Goal: Transaction & Acquisition: Book appointment/travel/reservation

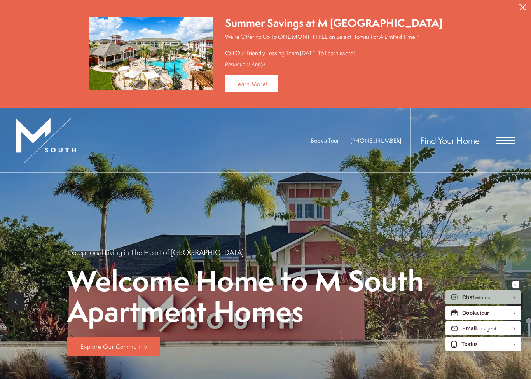
click at [524, 8] on icon "Close Alert" at bounding box center [523, 7] width 7 height 7
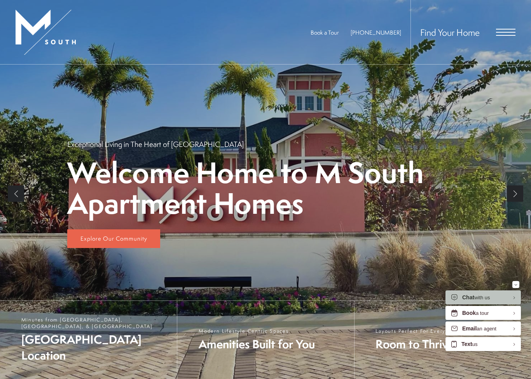
click at [508, 37] on div "Find Your Home" at bounding box center [463, 32] width 105 height 64
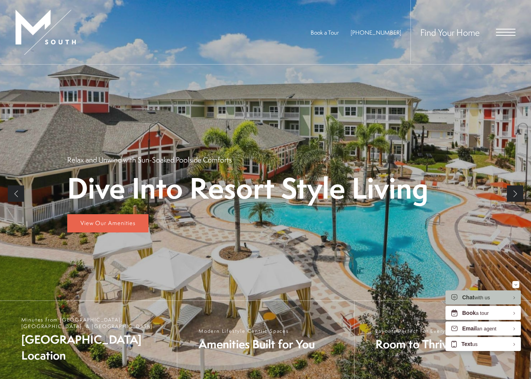
click at [503, 32] on span "Open Menu" at bounding box center [505, 32] width 19 height 1
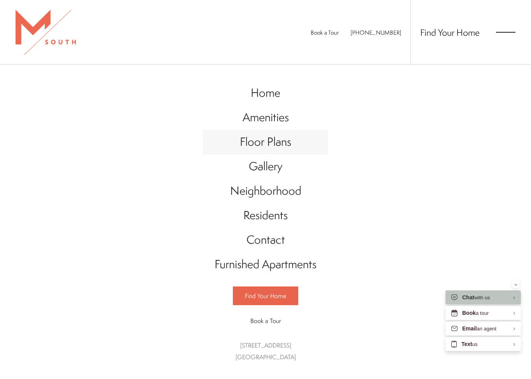
click at [275, 149] on span "Floor Plans" at bounding box center [265, 142] width 51 height 16
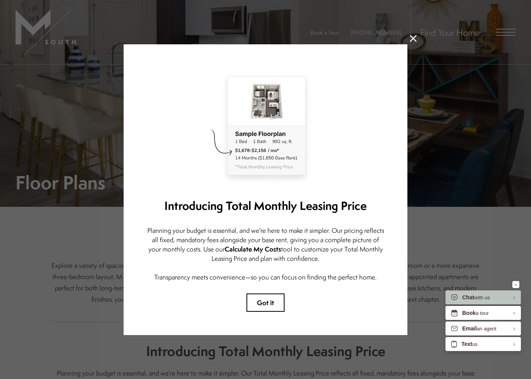
click at [266, 305] on button "Got it" at bounding box center [266, 303] width 38 height 18
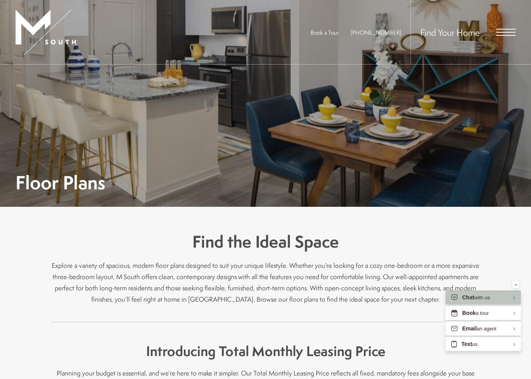
click at [44, 24] on img at bounding box center [46, 32] width 60 height 45
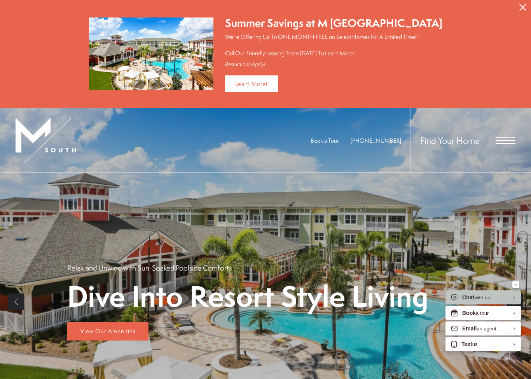
click at [524, 7] on icon "Close Alert" at bounding box center [523, 7] width 7 height 7
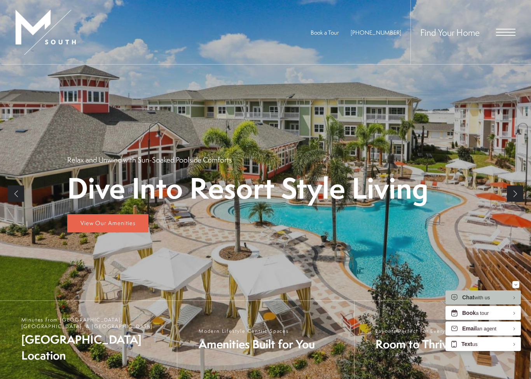
click at [503, 26] on div "Find Your Home" at bounding box center [463, 32] width 105 height 64
click at [503, 32] on span "Open Menu" at bounding box center [505, 32] width 19 height 1
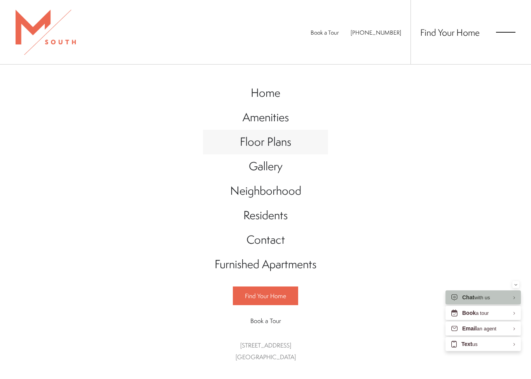
click at [272, 145] on span "Floor Plans" at bounding box center [265, 142] width 51 height 16
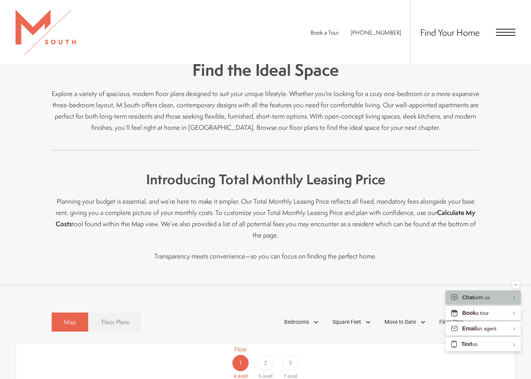
scroll to position [402, 0]
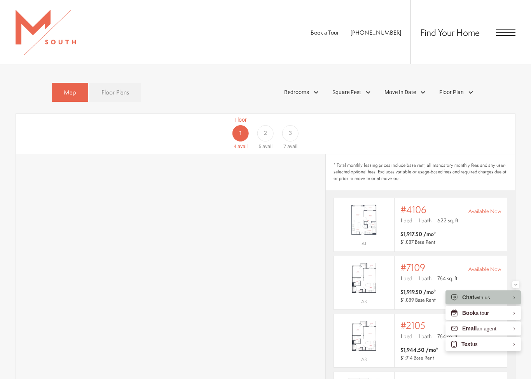
click at [114, 88] on span "Floor Plans" at bounding box center [116, 92] width 28 height 9
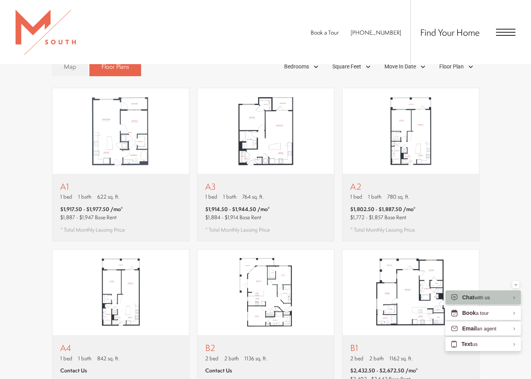
scroll to position [427, 0]
click at [418, 117] on img "View floor plan A2" at bounding box center [411, 132] width 137 height 86
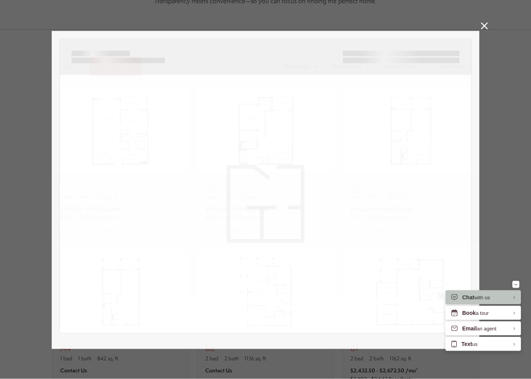
scroll to position [0, 0]
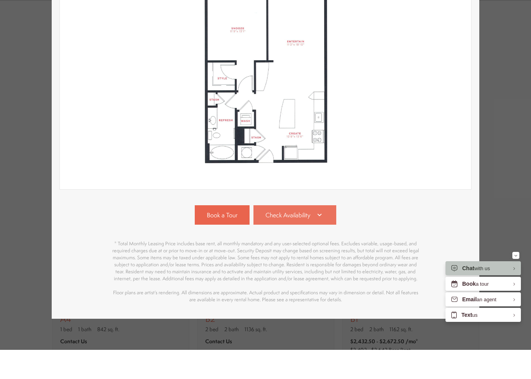
click at [288, 235] on link "Check Availability" at bounding box center [295, 244] width 83 height 19
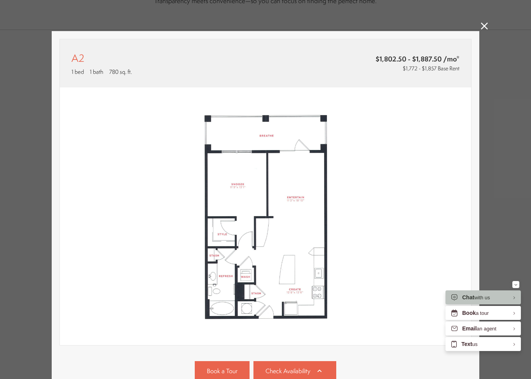
click at [483, 25] on icon at bounding box center [484, 26] width 7 height 7
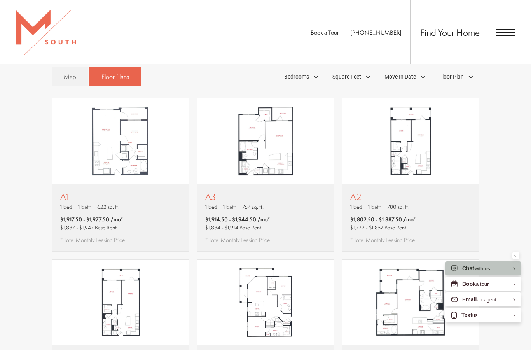
scroll to position [417, 0]
click at [51, 51] on img at bounding box center [46, 32] width 60 height 45
